Goal: Information Seeking & Learning: Learn about a topic

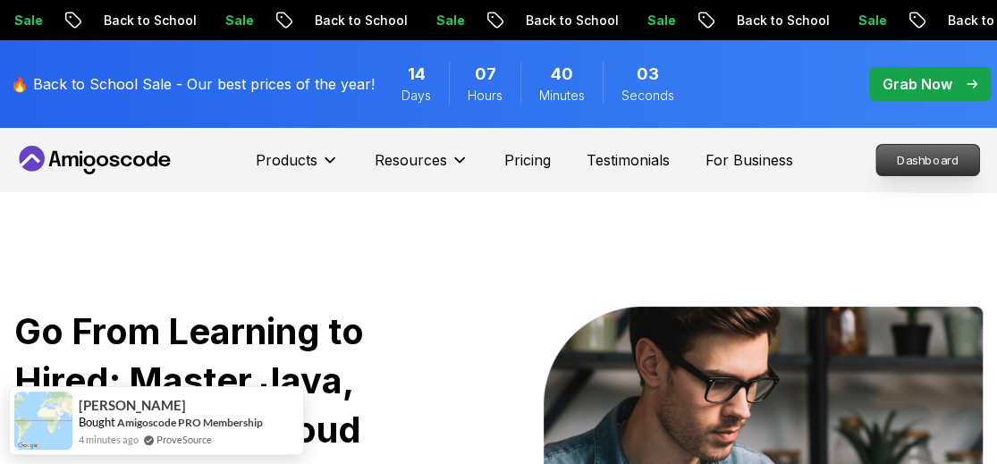
click at [914, 170] on p "Dashboard" at bounding box center [927, 160] width 103 height 30
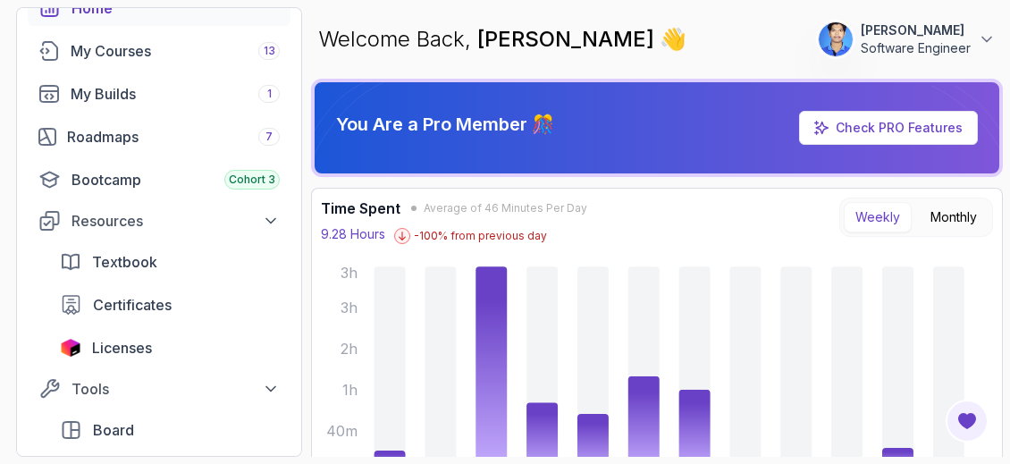
scroll to position [110, 0]
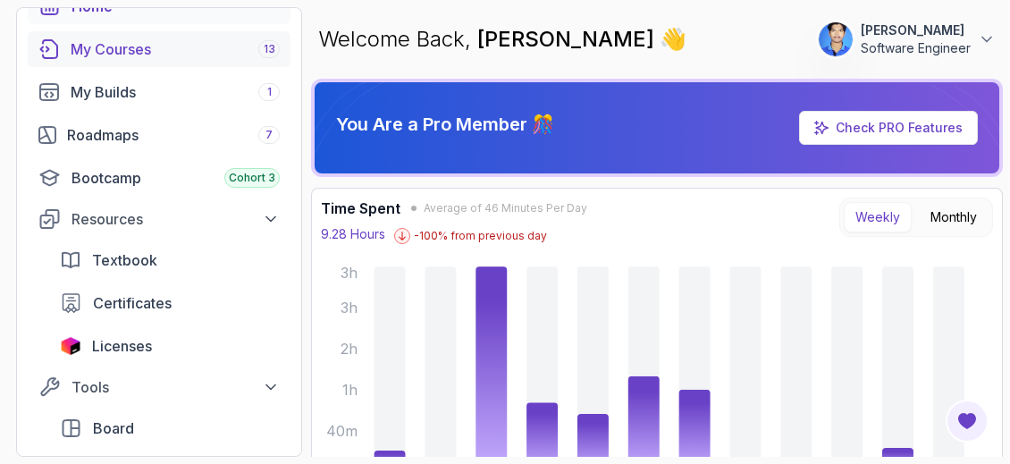
click at [212, 52] on div "My Courses 13" at bounding box center [175, 48] width 209 height 21
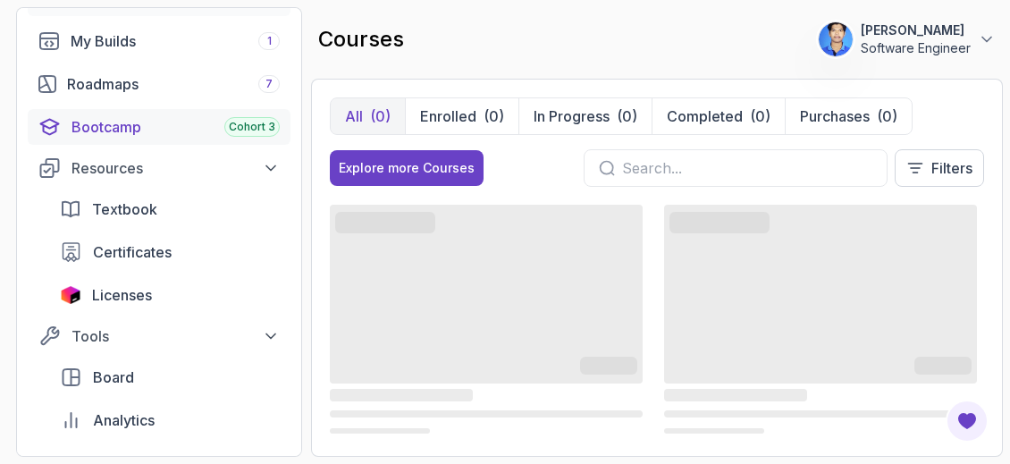
scroll to position [162, 0]
click at [219, 86] on div "Roadmaps 7" at bounding box center [173, 82] width 213 height 21
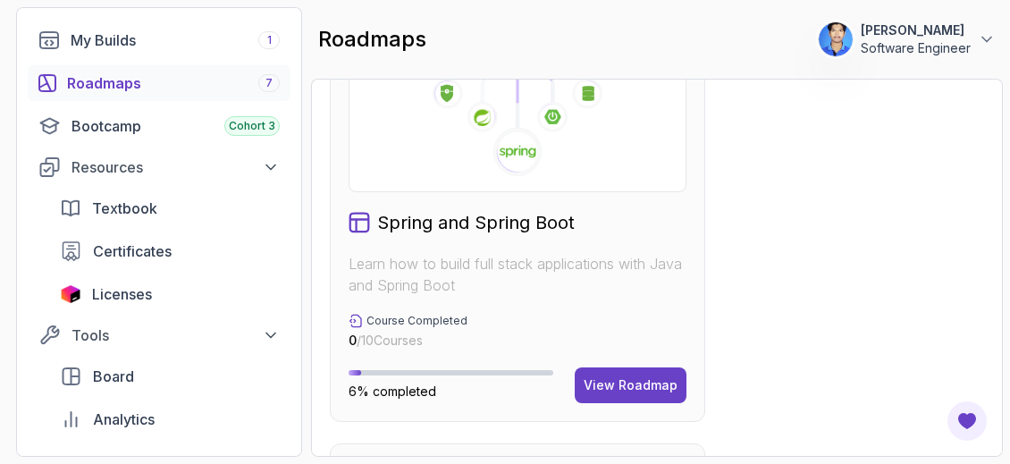
scroll to position [1592, 0]
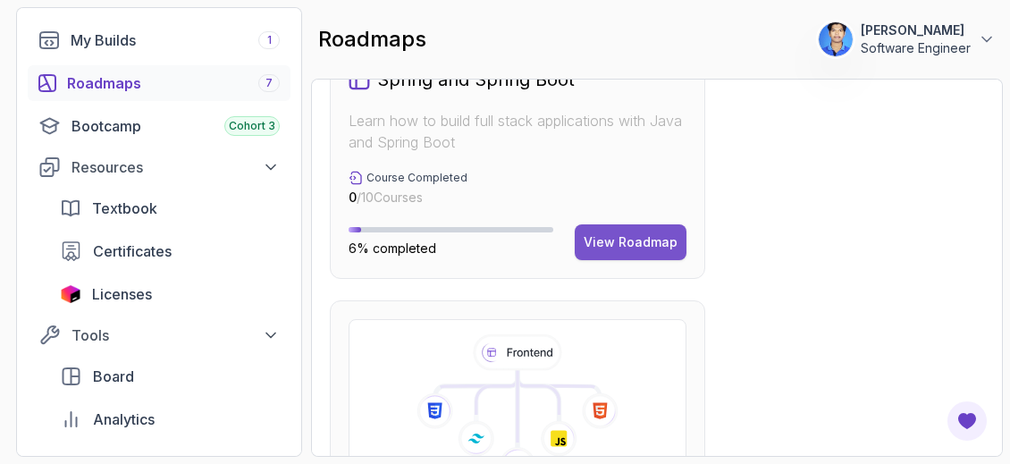
click at [643, 254] on button "View Roadmap" at bounding box center [631, 242] width 112 height 36
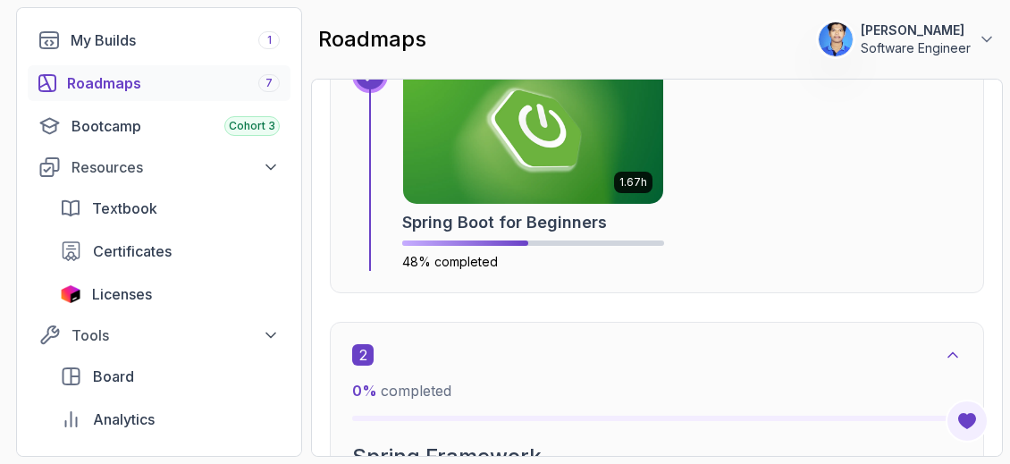
scroll to position [881, 0]
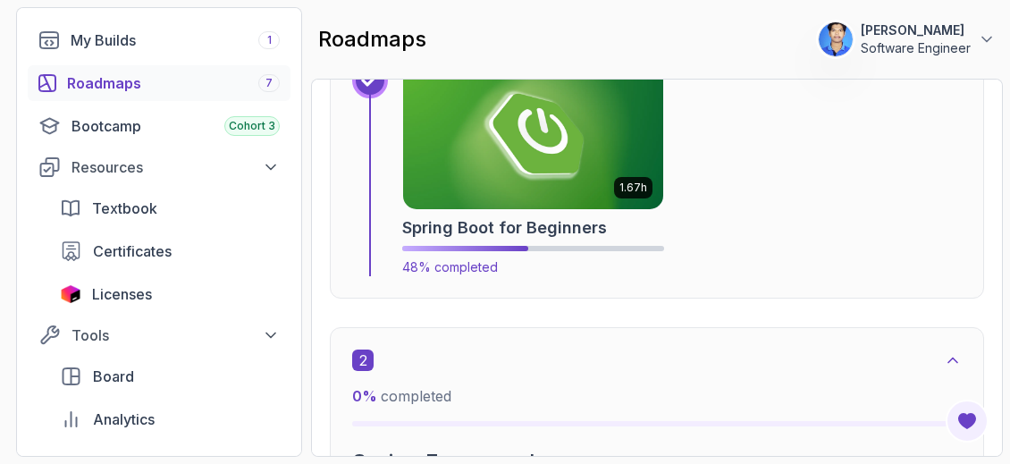
click at [528, 96] on img at bounding box center [534, 136] width 274 height 153
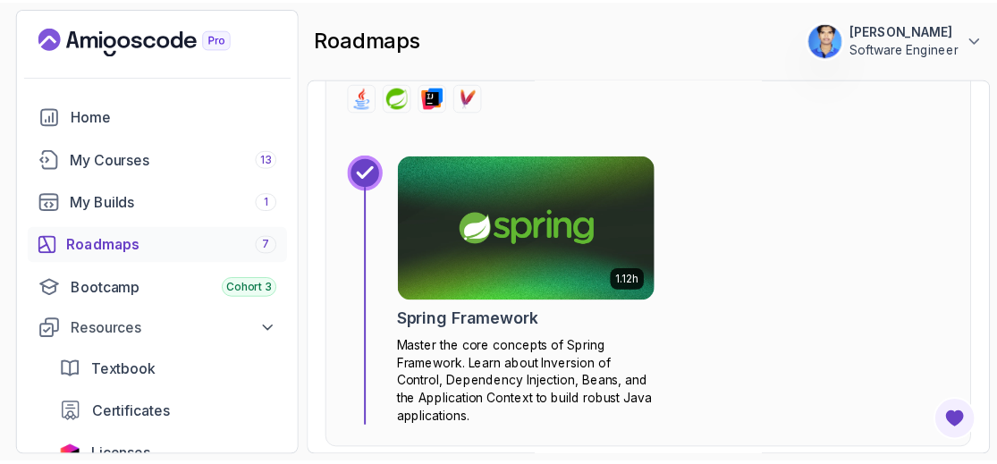
scroll to position [1412, 0]
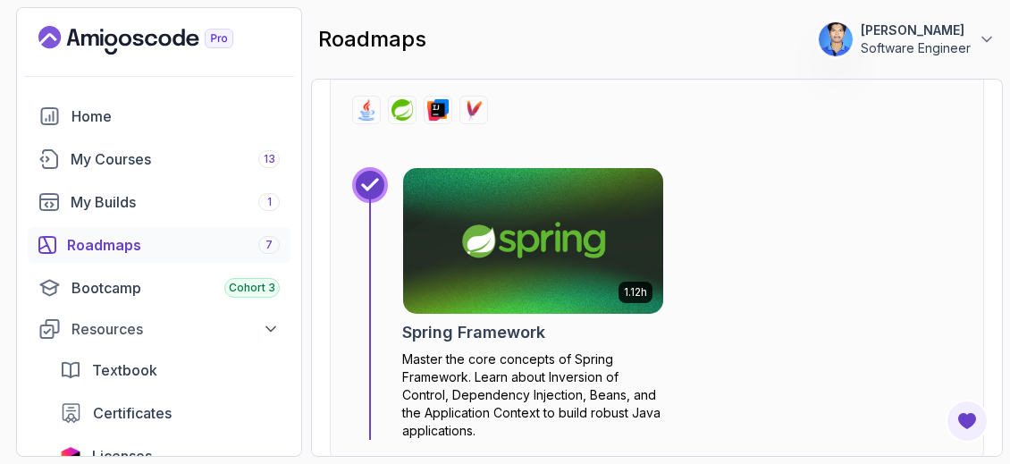
click at [510, 216] on img at bounding box center [534, 240] width 274 height 153
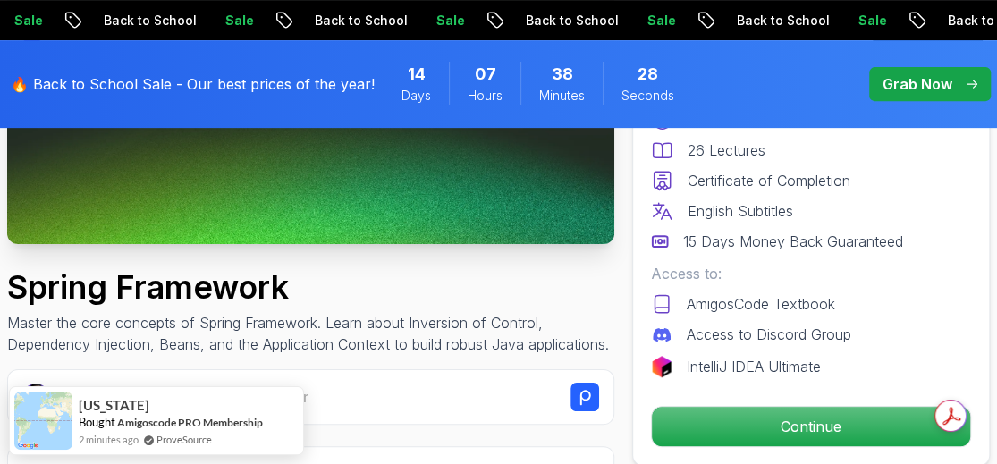
scroll to position [357, 0]
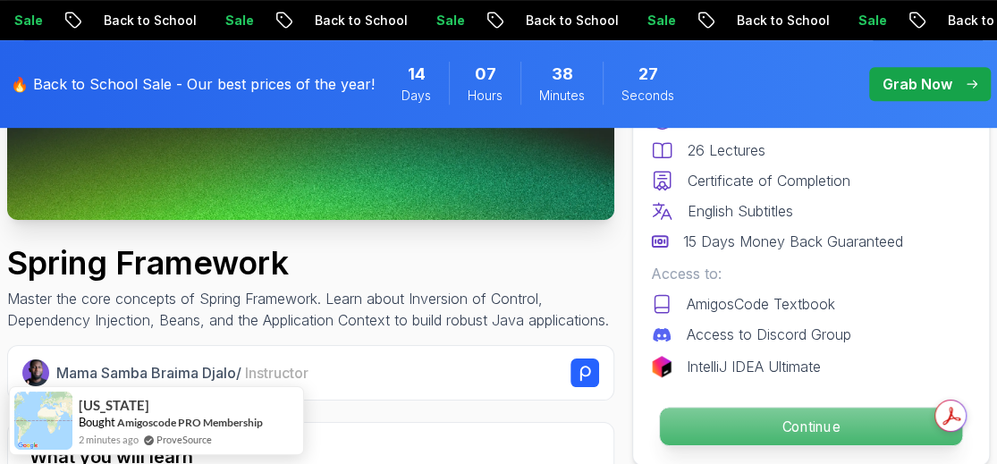
click at [728, 412] on p "Continue" at bounding box center [811, 427] width 302 height 38
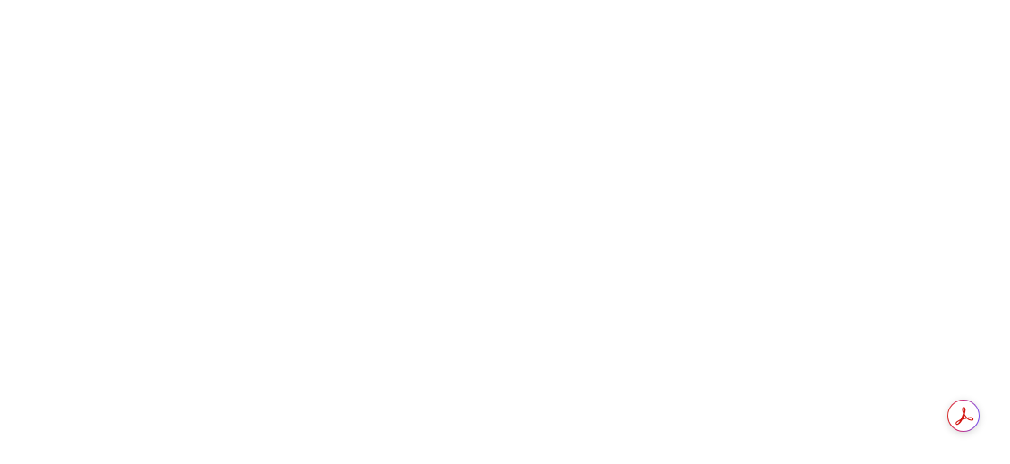
click at [791, 0] on html "0s" at bounding box center [505, 0] width 1010 height 0
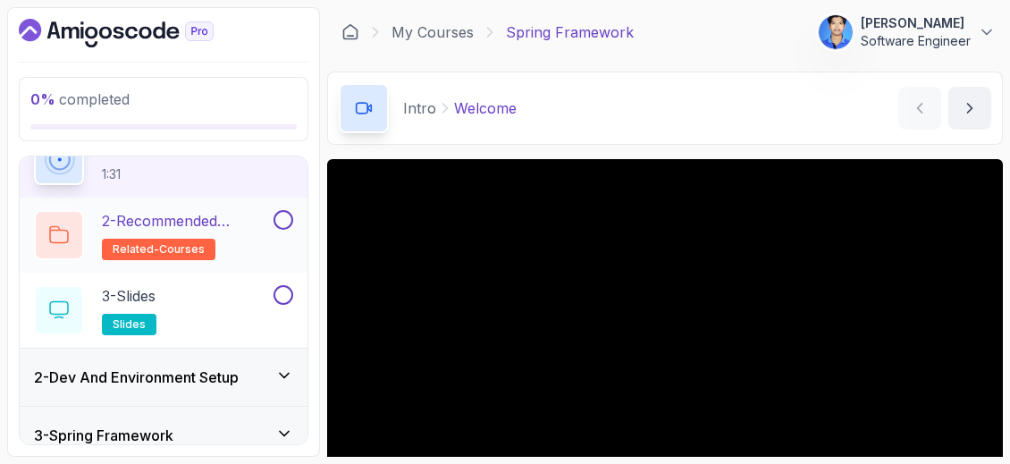
scroll to position [112, 0]
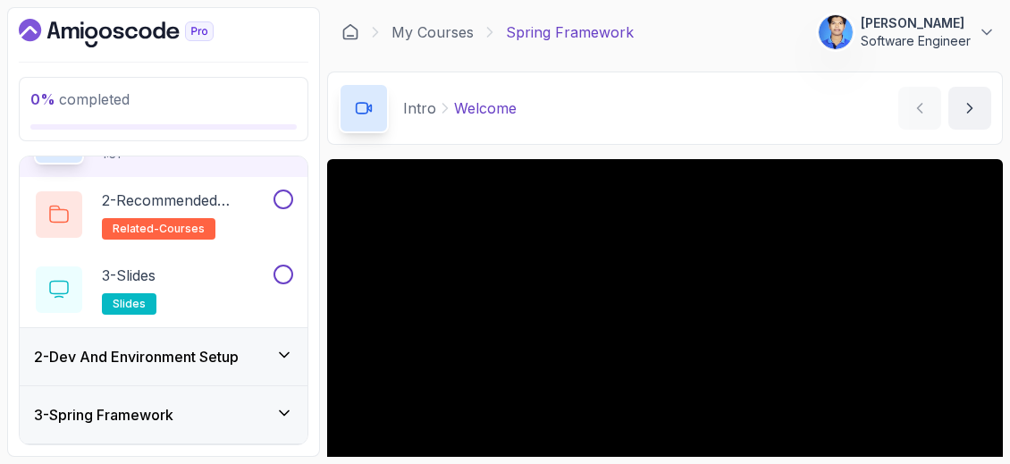
click at [243, 341] on div "2 - Dev And Environment Setup" at bounding box center [164, 356] width 288 height 57
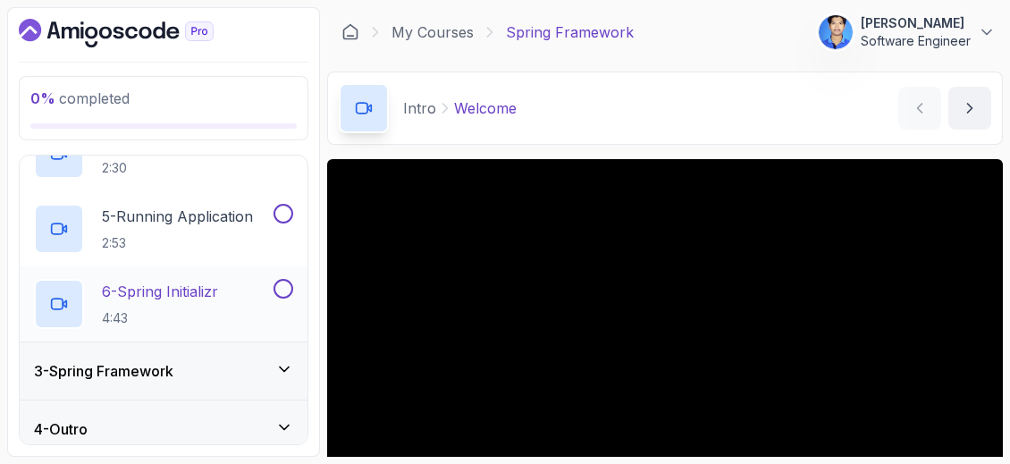
scroll to position [389, 0]
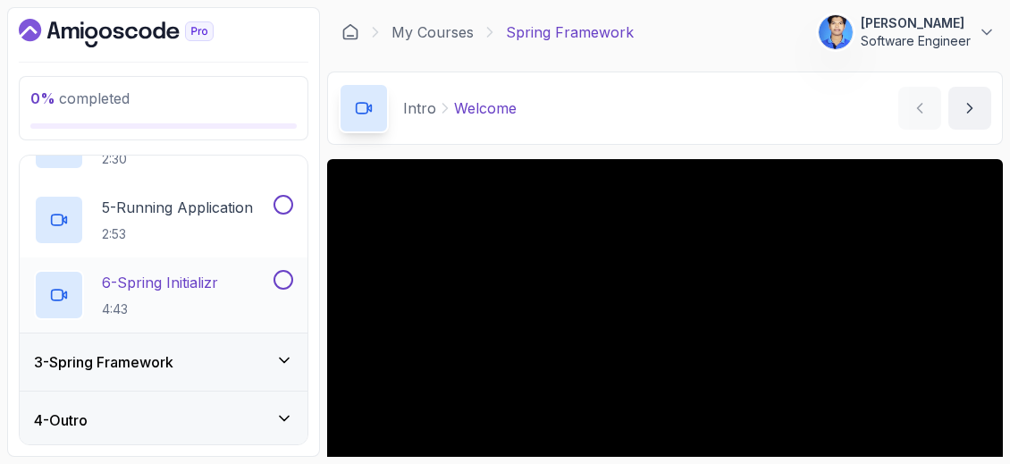
click at [244, 278] on div "6 - Spring Initializr 4:43" at bounding box center [152, 295] width 236 height 50
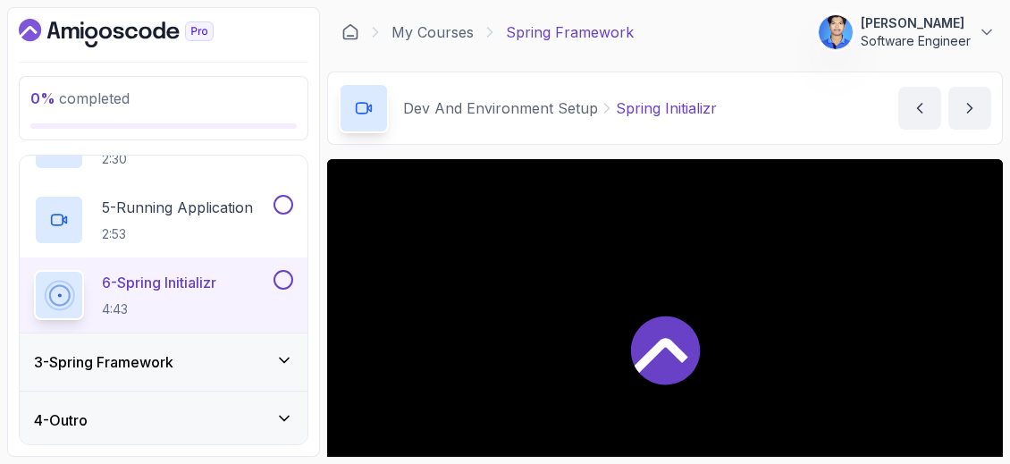
click at [254, 359] on div "3 - Spring Framework" at bounding box center [163, 361] width 259 height 21
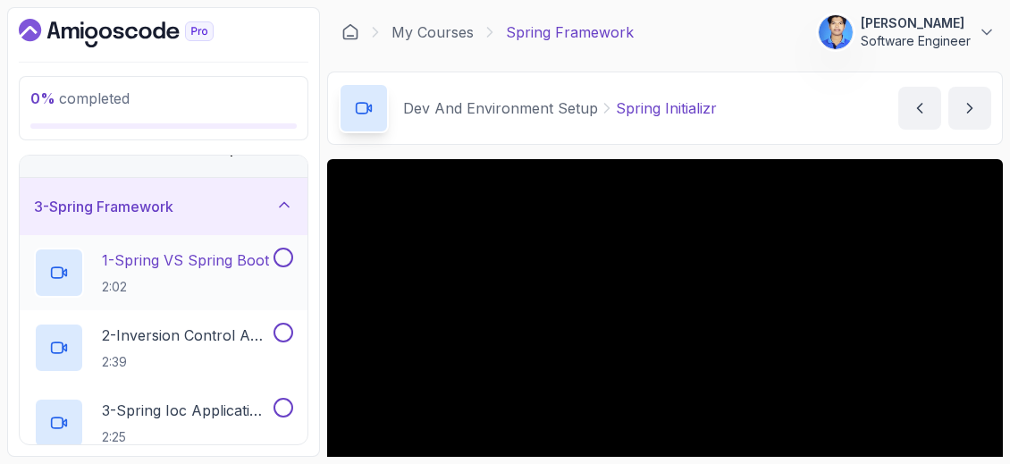
scroll to position [116, 0]
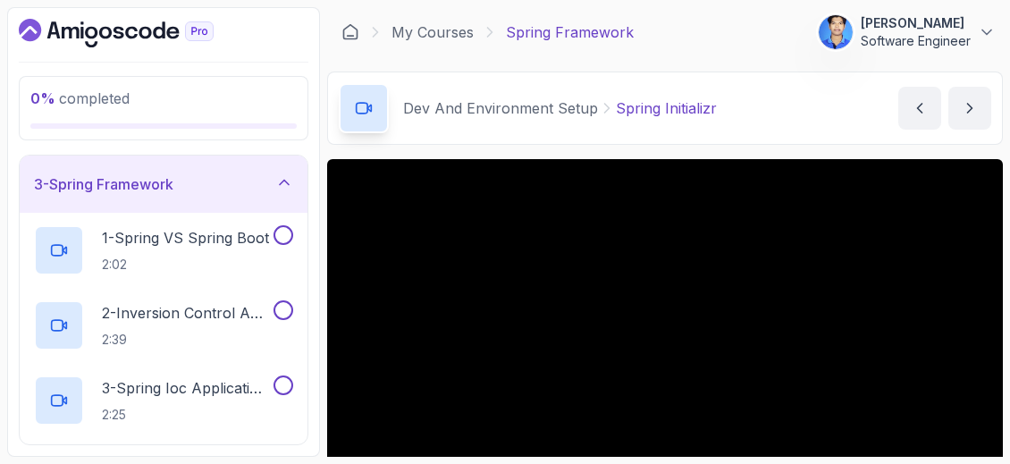
click at [20, 156] on button "3 - Spring Framework" at bounding box center [164, 184] width 288 height 57
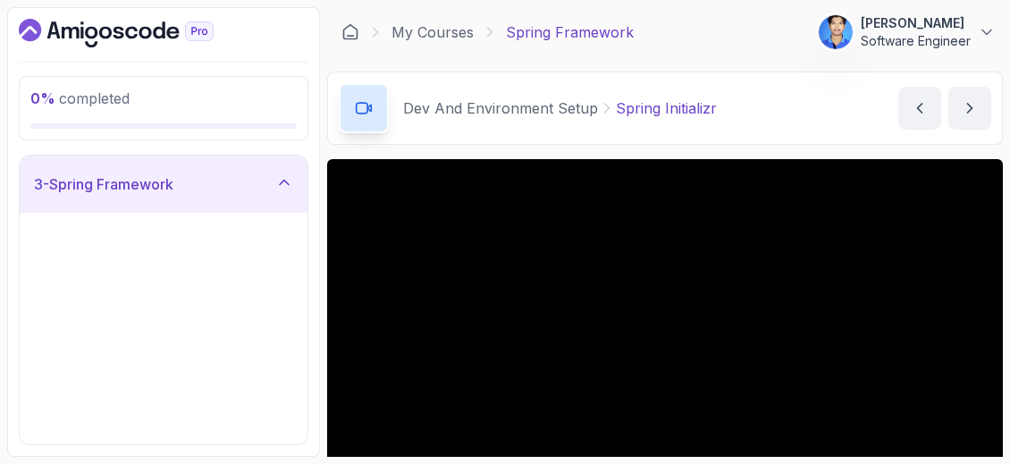
scroll to position [0, 0]
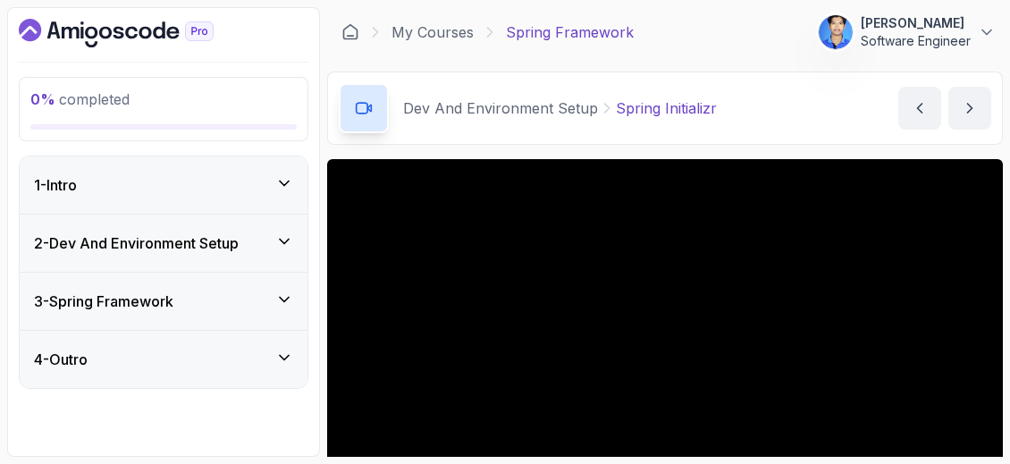
click at [293, 297] on icon at bounding box center [284, 300] width 18 height 18
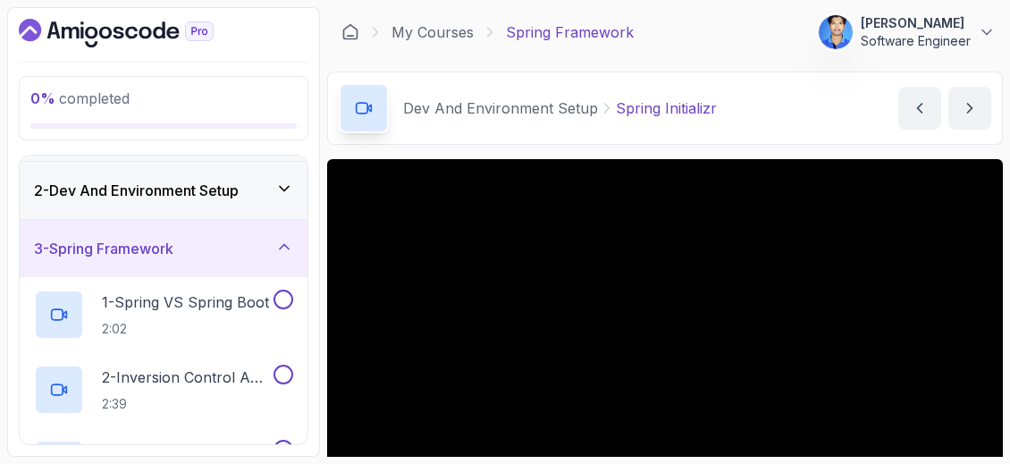
scroll to position [89, 0]
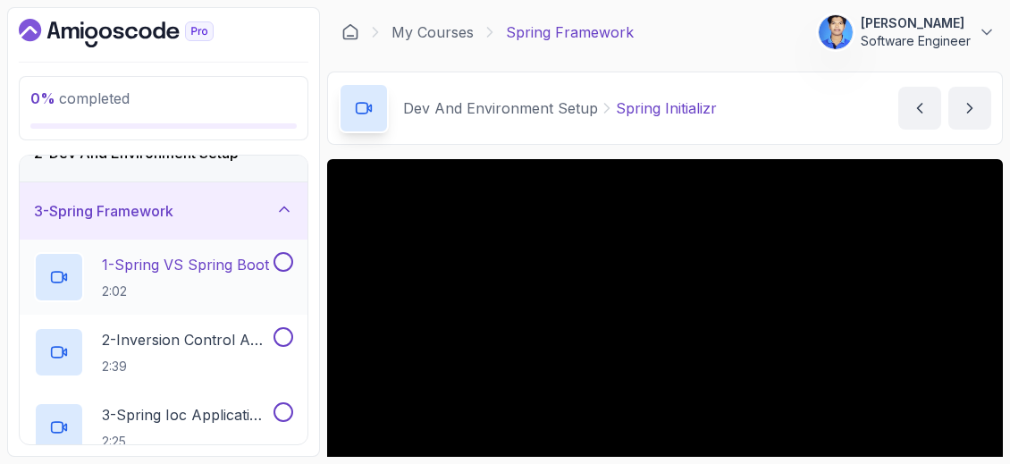
click at [257, 288] on p "2:02" at bounding box center [185, 291] width 167 height 18
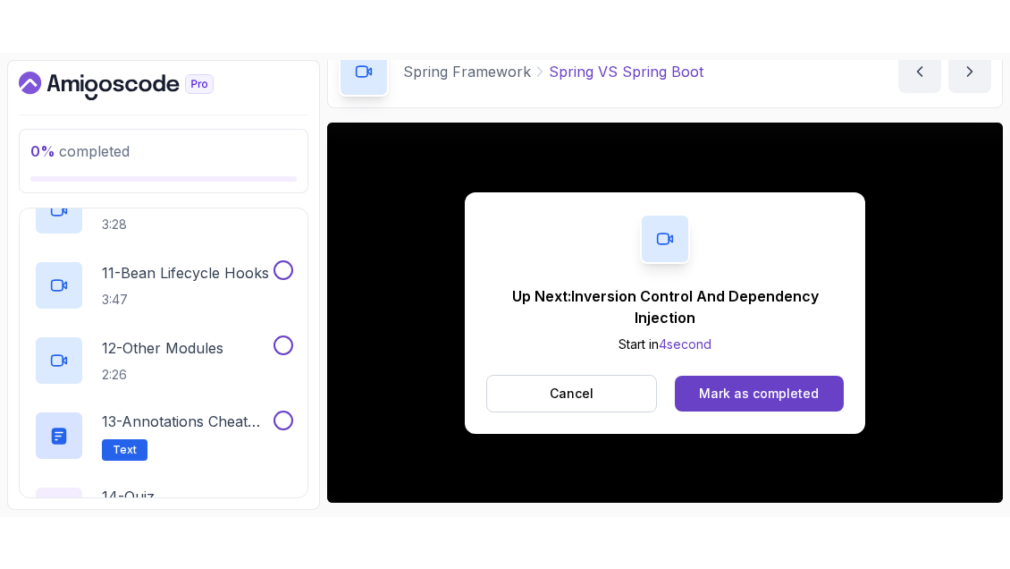
scroll to position [990, 0]
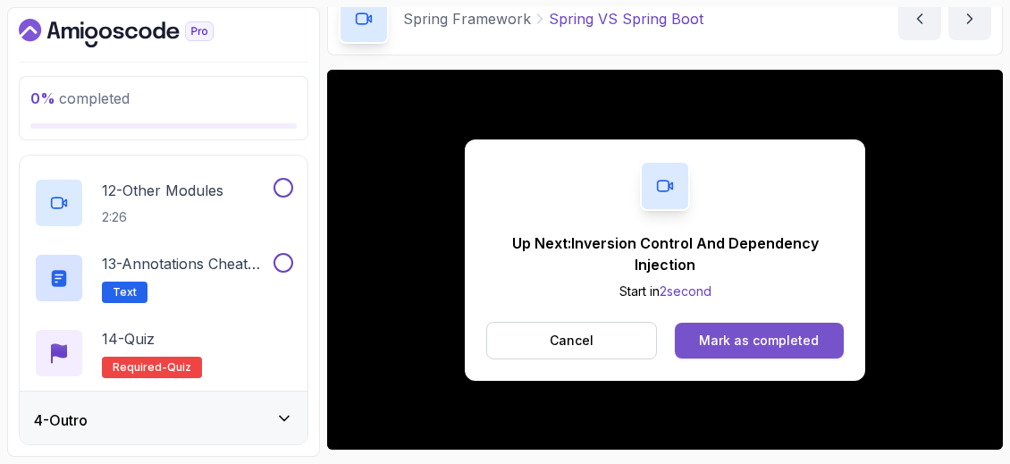
click at [732, 333] on div "Mark as completed" at bounding box center [759, 341] width 120 height 18
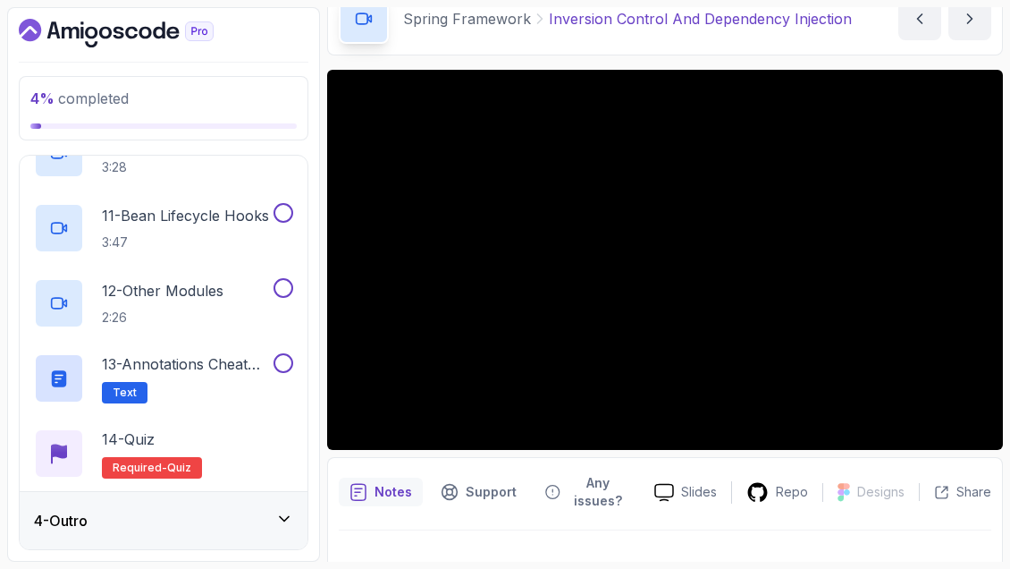
scroll to position [885, 0]
